Goal: Task Accomplishment & Management: Manage account settings

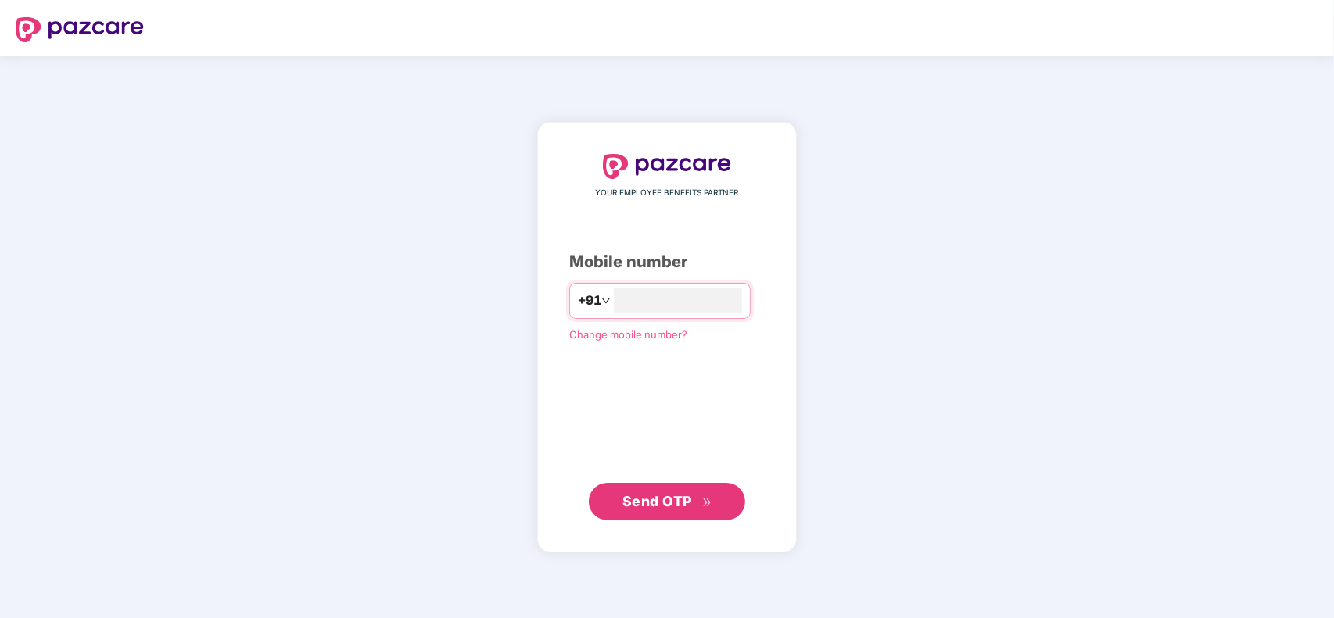
type input "**********"
click at [698, 500] on span "Send OTP" at bounding box center [667, 501] width 90 height 22
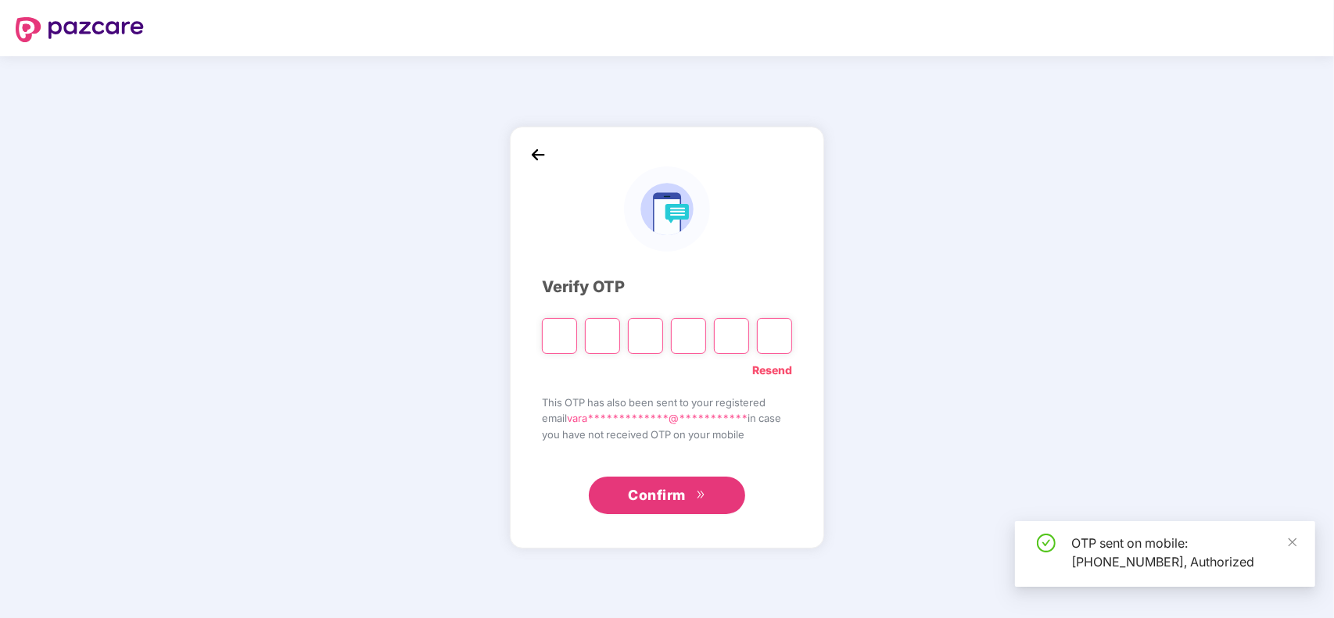
type input "*"
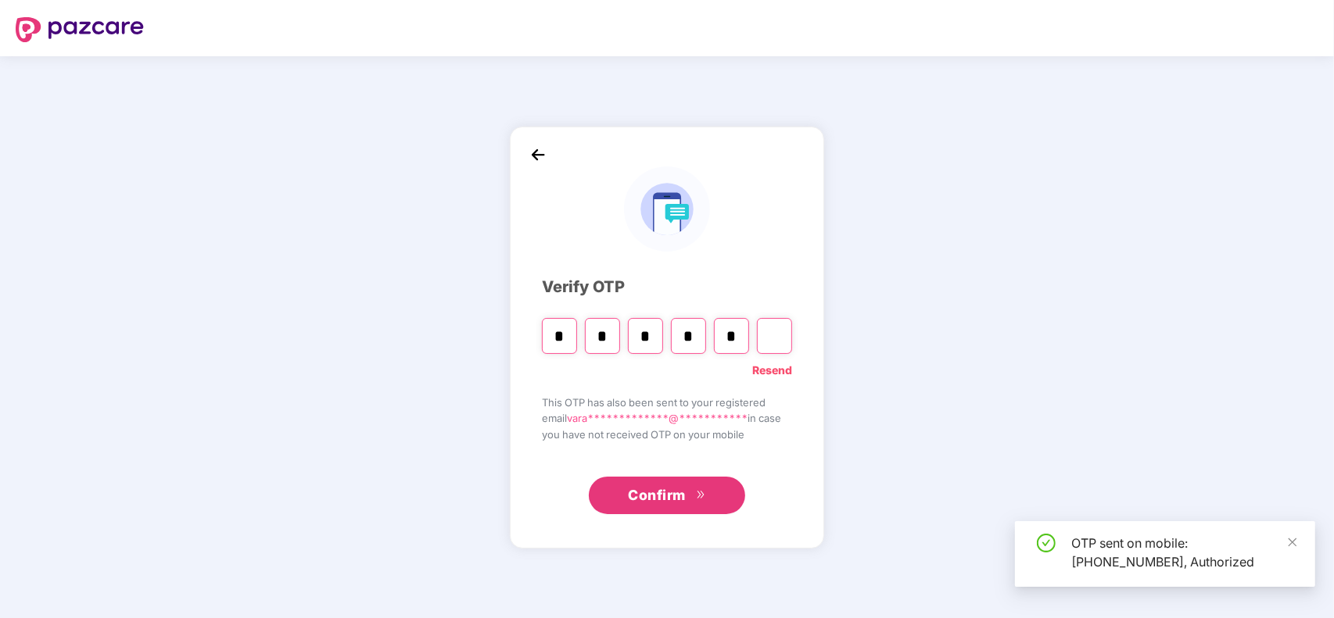
type input "*"
